Goal: Information Seeking & Learning: Learn about a topic

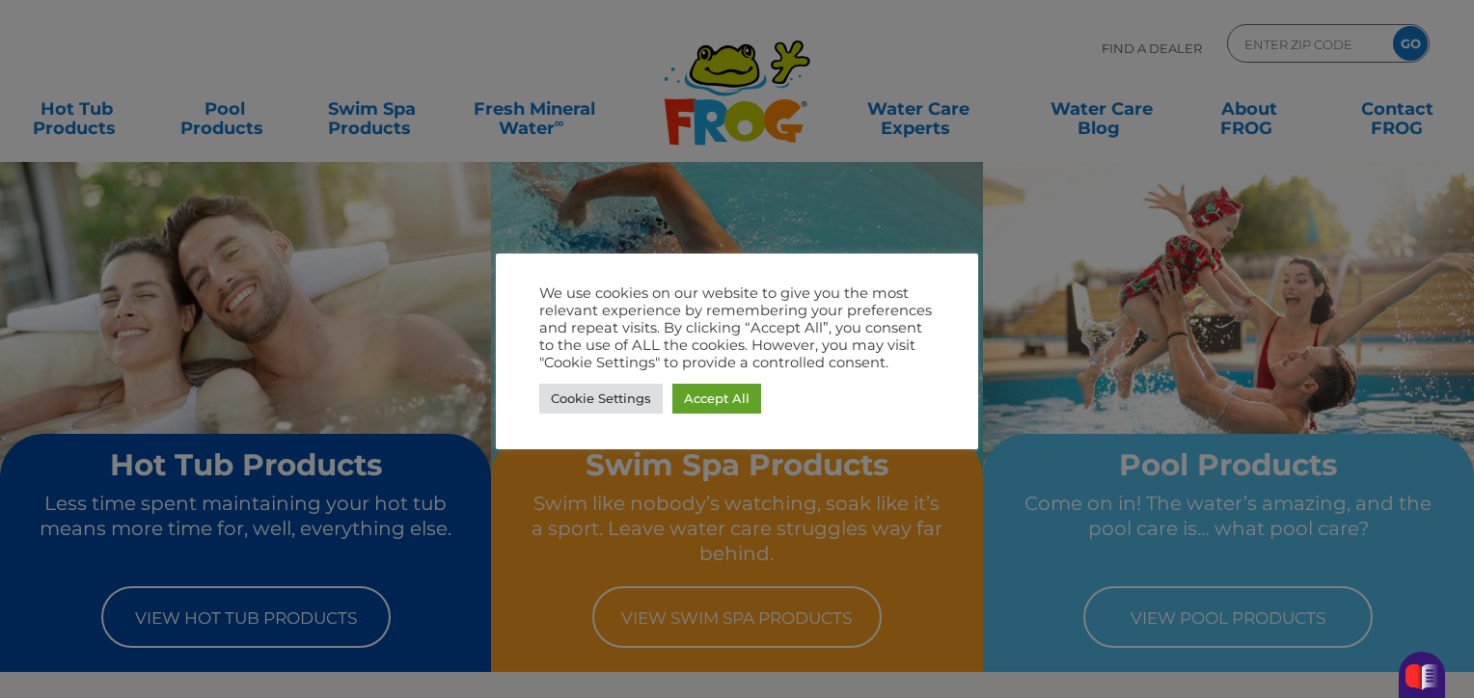
click at [1194, 617] on div at bounding box center [737, 349] width 1474 height 698
click at [705, 388] on link "Accept All" at bounding box center [716, 399] width 89 height 30
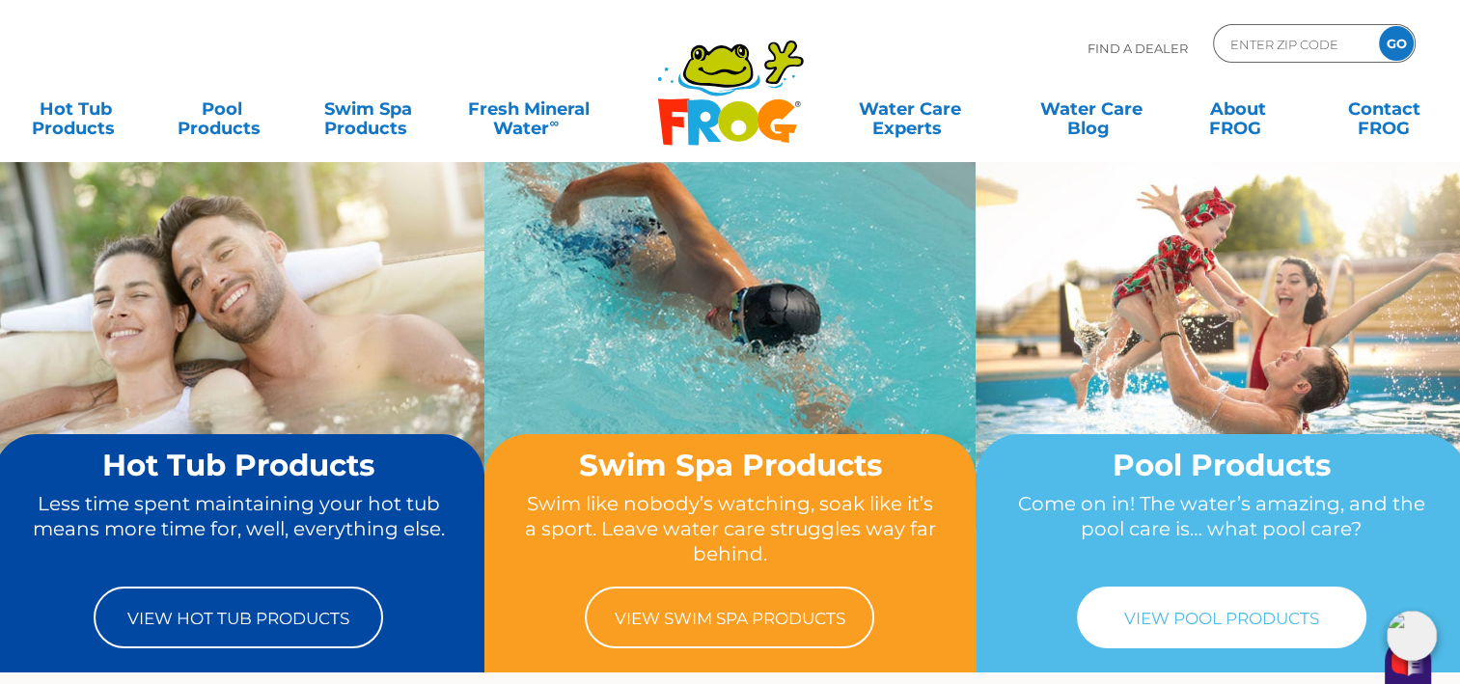
click at [1238, 613] on link "View Pool Products" at bounding box center [1221, 618] width 289 height 62
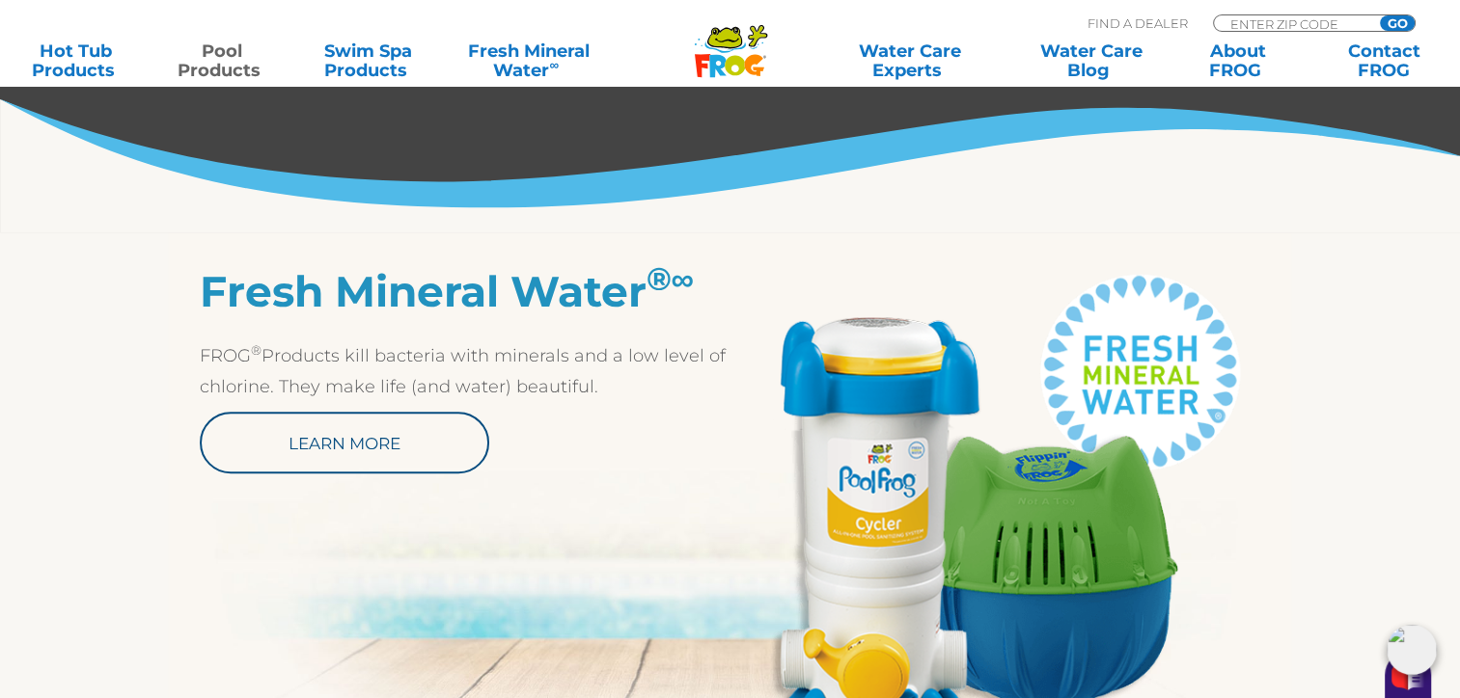
scroll to position [868, 0]
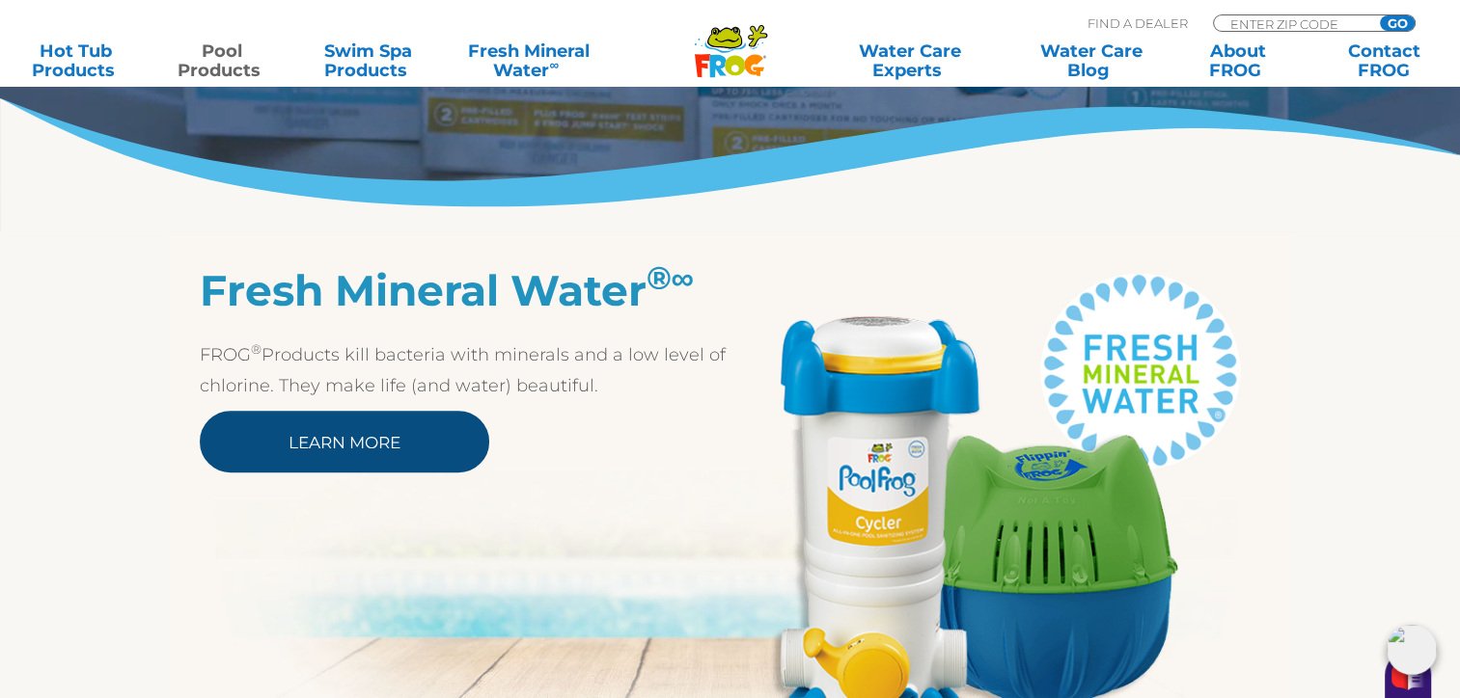
click at [277, 450] on link "Learn More" at bounding box center [344, 442] width 289 height 62
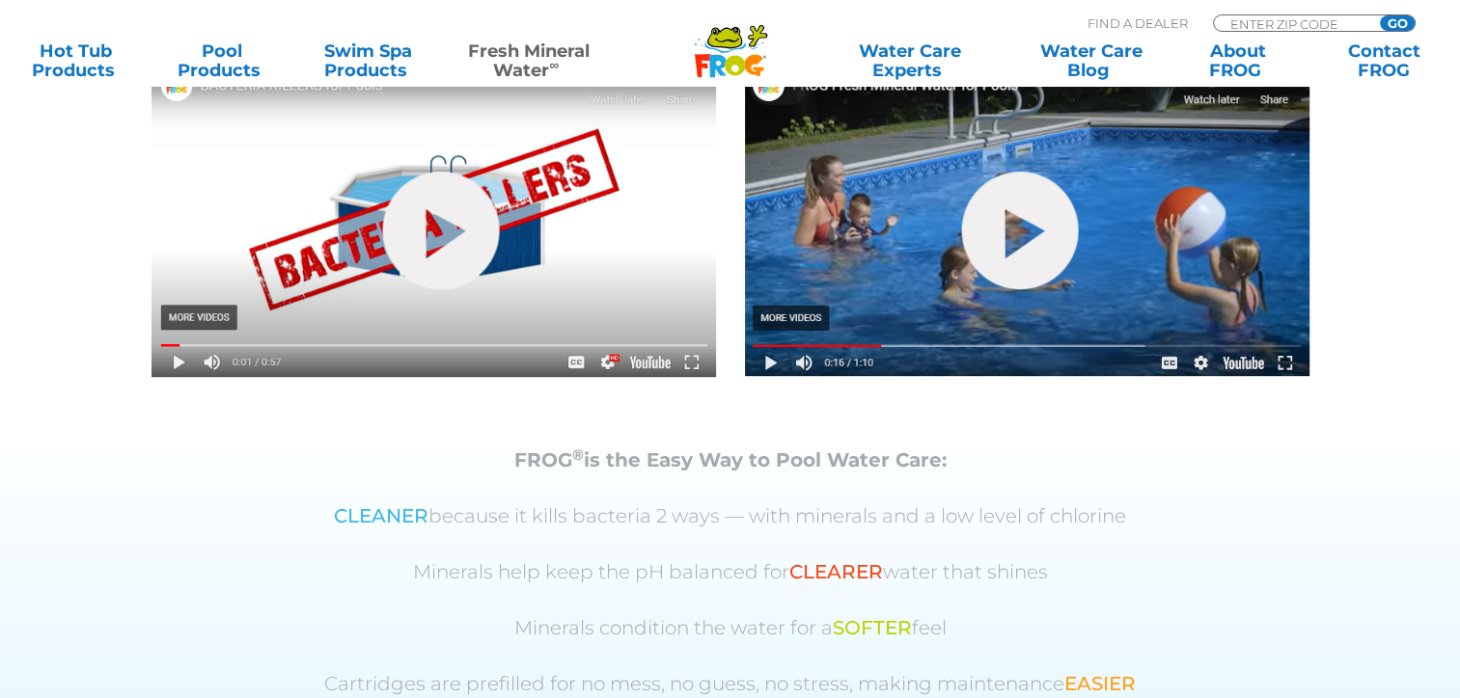
scroll to position [772, 0]
